Goal: Entertainment & Leisure: Consume media (video, audio)

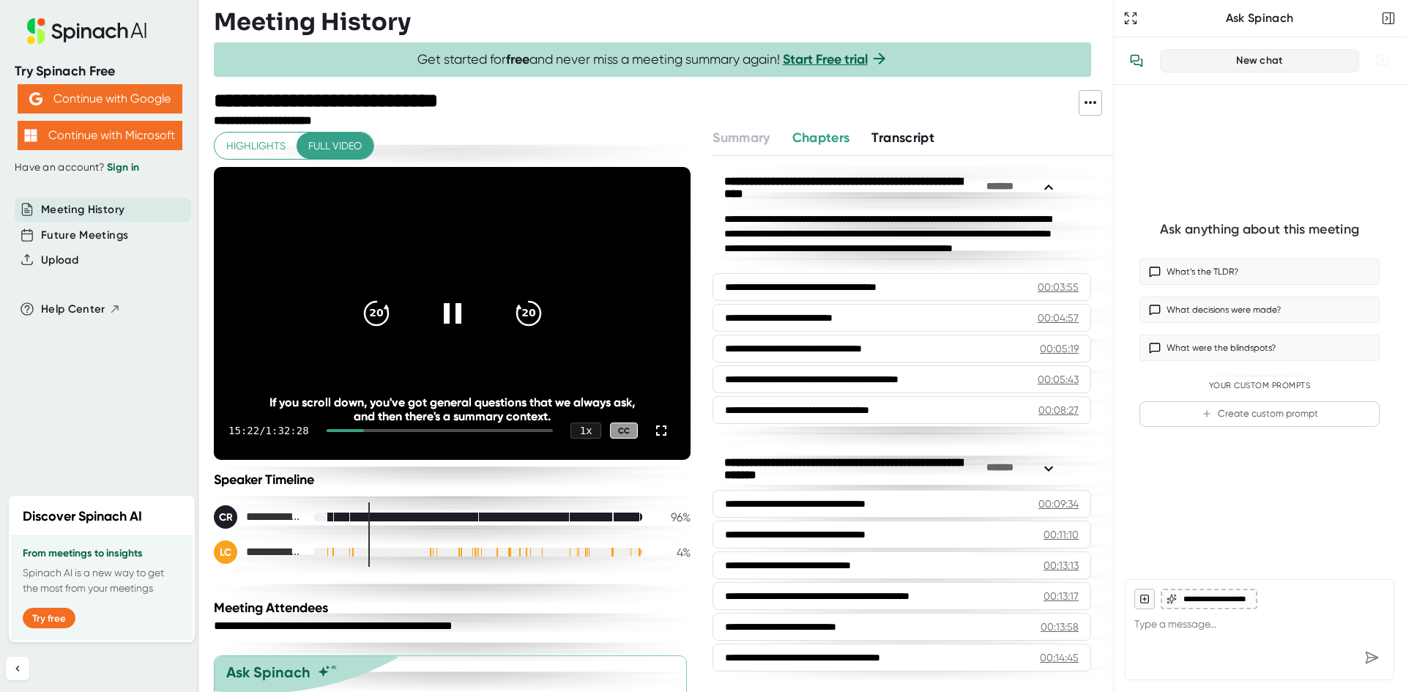
scroll to position [288, 0]
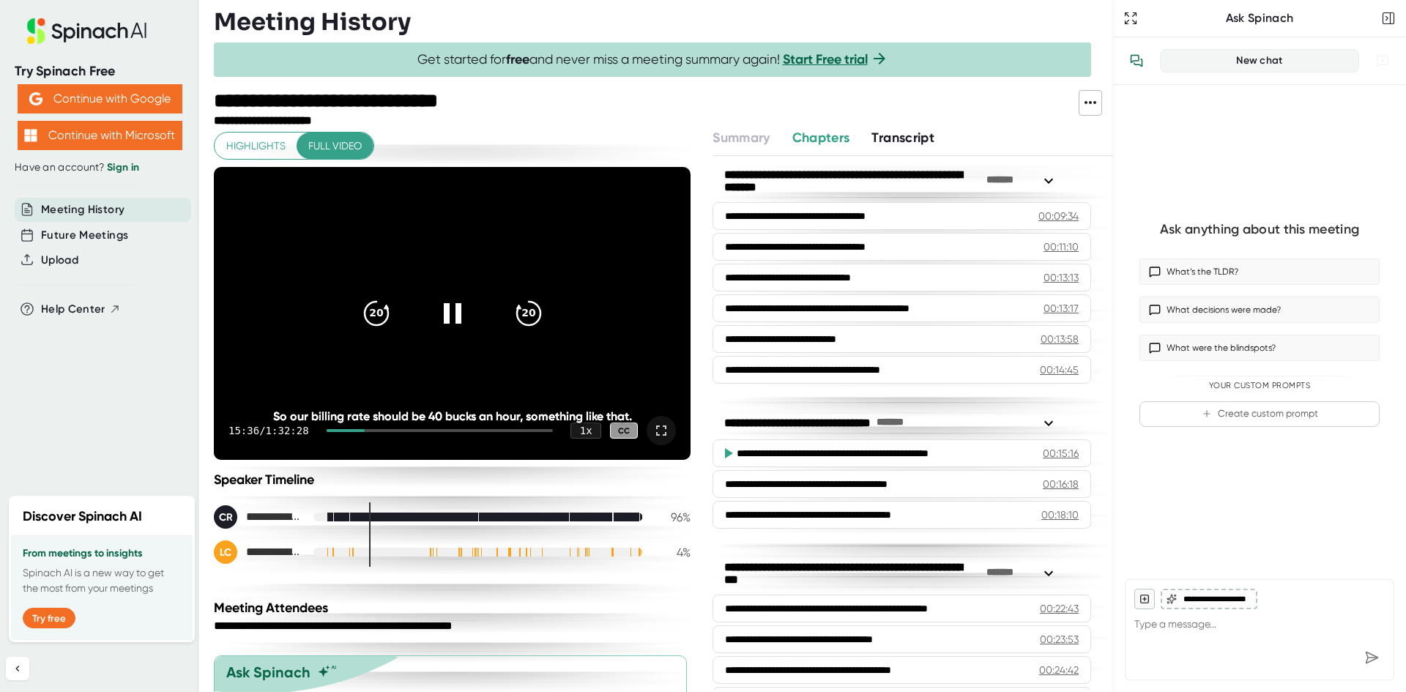
click at [656, 426] on icon at bounding box center [661, 430] width 10 height 10
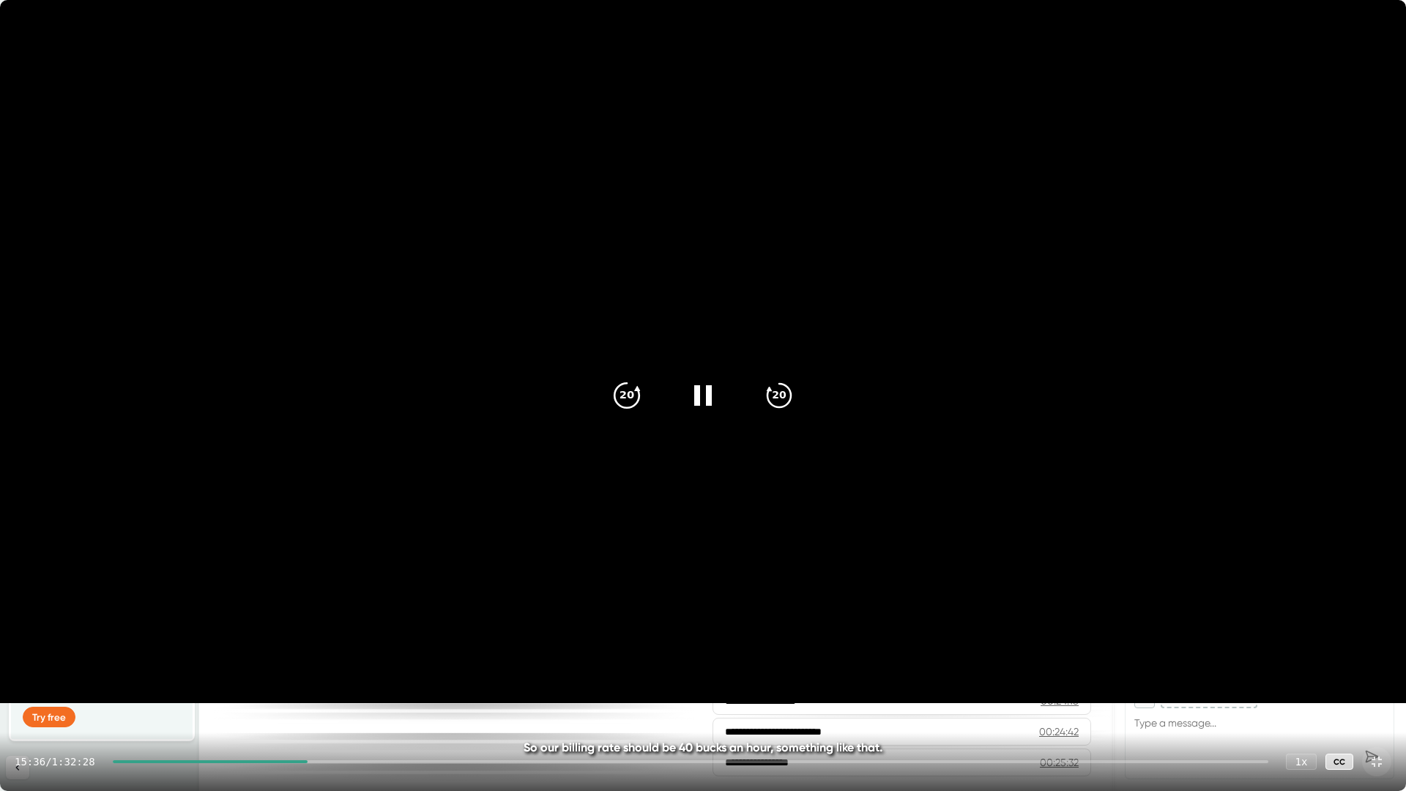
click at [624, 384] on icon "20" at bounding box center [626, 395] width 37 height 37
drag, startPoint x: 299, startPoint y: 761, endPoint x: 89, endPoint y: 732, distance: 212.1
click at [89, 691] on div "15:36 / 1:32:28 1 x CC" at bounding box center [703, 761] width 1406 height 59
click at [130, 691] on div at bounding box center [208, 761] width 191 height 3
click at [679, 400] on div at bounding box center [702, 395] width 61 height 61
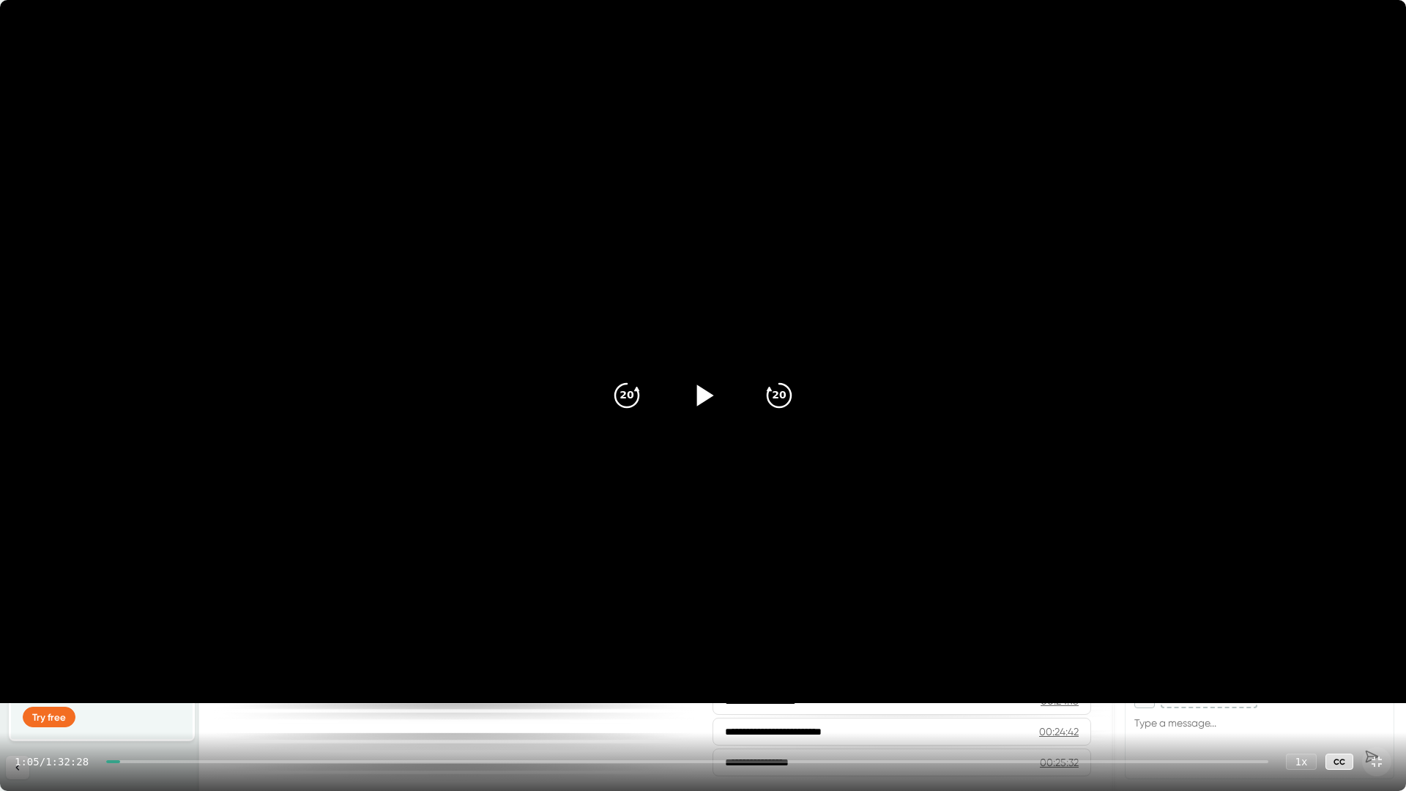
click at [704, 409] on icon at bounding box center [703, 395] width 37 height 37
click at [1376, 691] on icon at bounding box center [1377, 762] width 18 height 18
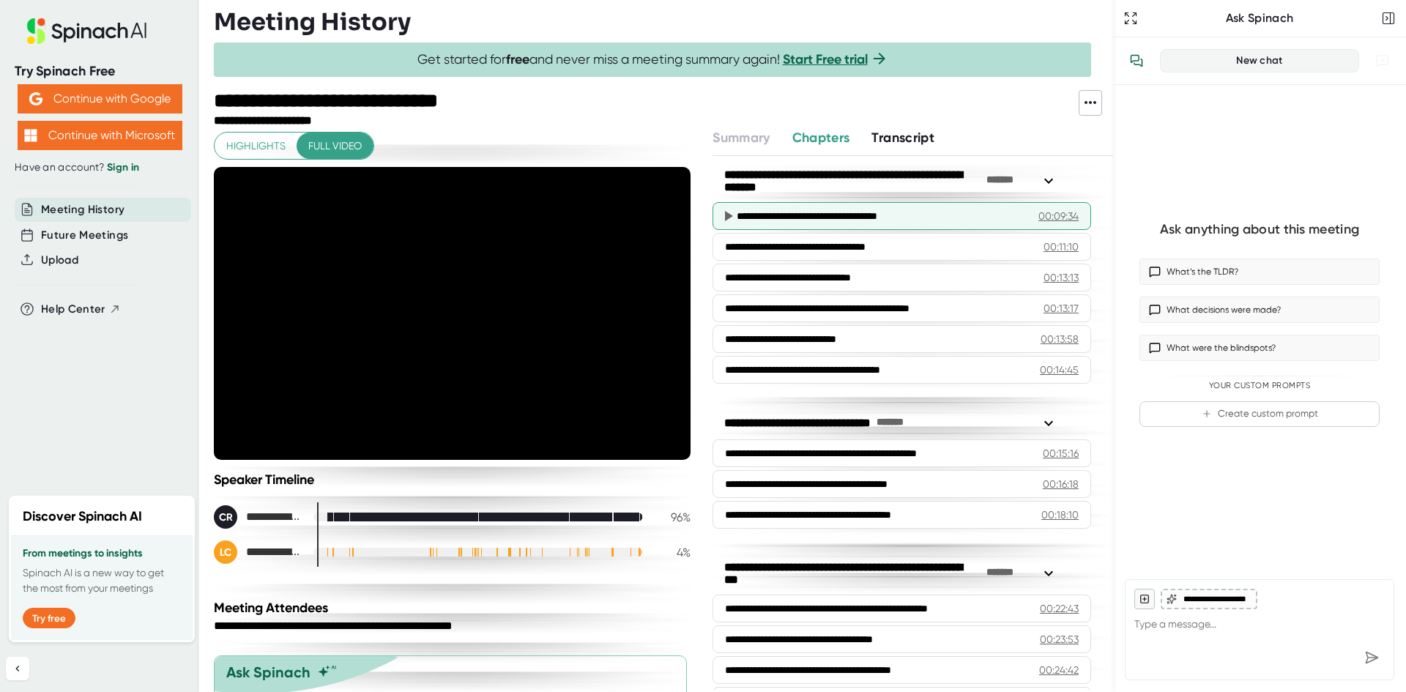
click at [888, 217] on div "**********" at bounding box center [870, 216] width 267 height 15
click at [725, 215] on icon at bounding box center [728, 216] width 18 height 18
click at [728, 213] on icon at bounding box center [729, 216] width 8 height 10
